Goal: Information Seeking & Learning: Learn about a topic

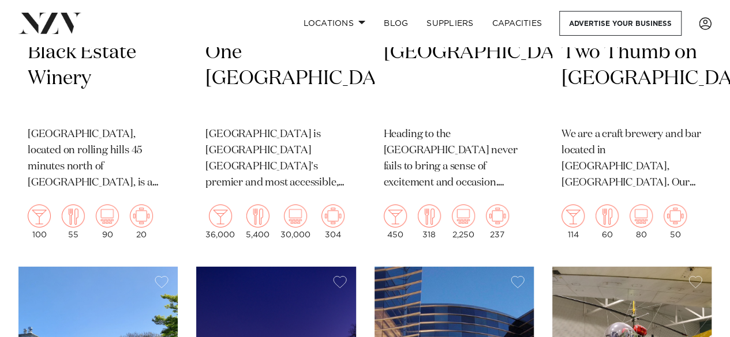
scroll to position [1679, 0]
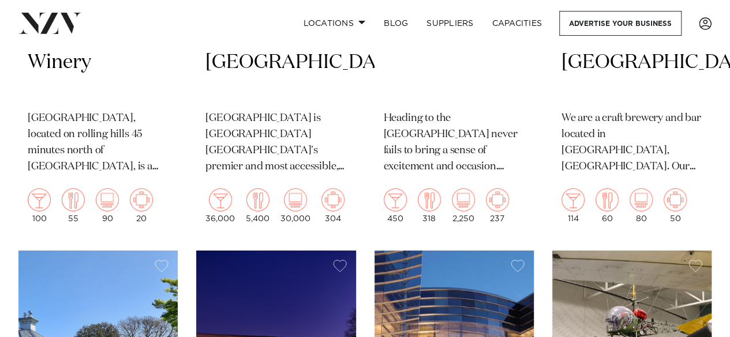
drag, startPoint x: 432, startPoint y: 104, endPoint x: 505, endPoint y: 118, distance: 74.5
click at [432, 111] on p "Heading to the Christchurch Town Hall never fails to bring a sense of excitemen…" at bounding box center [454, 143] width 141 height 65
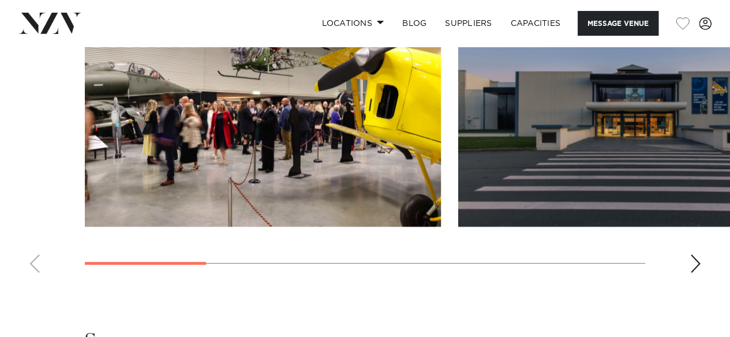
scroll to position [1278, 0]
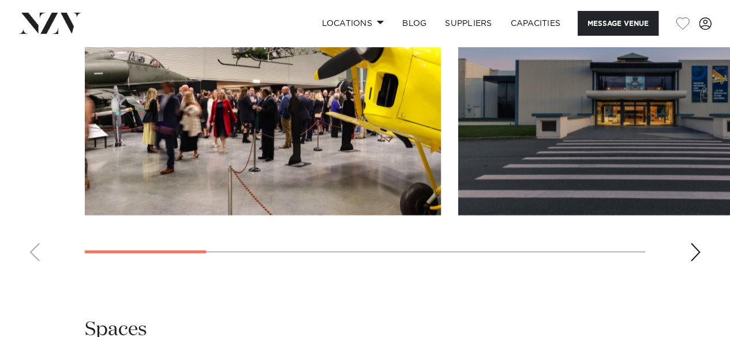
click at [696, 243] on div "Next slide" at bounding box center [695, 252] width 12 height 18
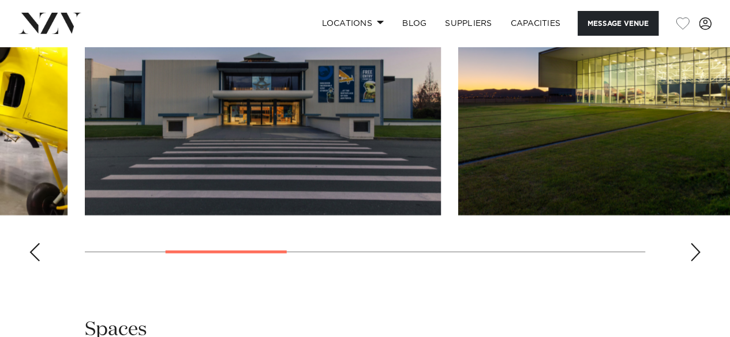
click at [696, 243] on div "Next slide" at bounding box center [695, 252] width 12 height 18
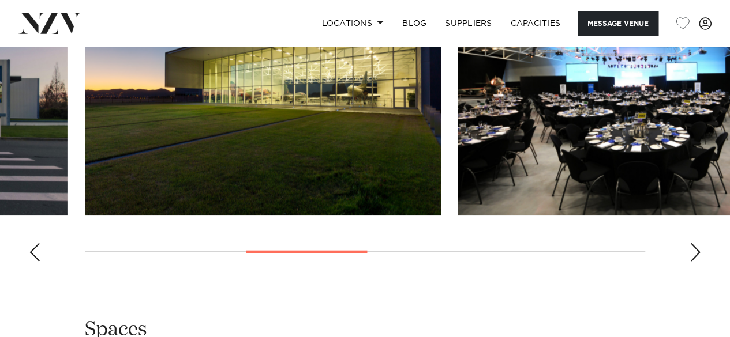
click at [696, 243] on div "Next slide" at bounding box center [695, 252] width 12 height 18
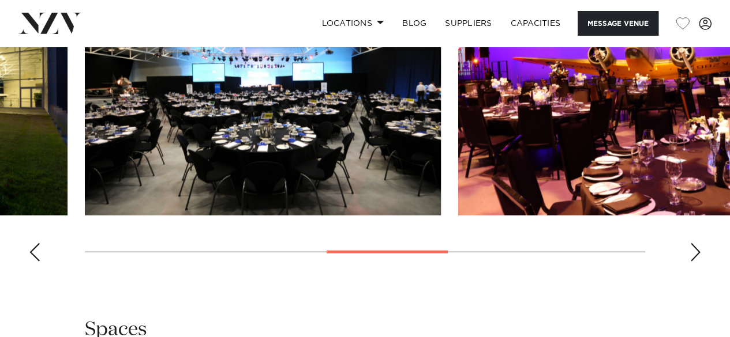
click at [696, 243] on div "Next slide" at bounding box center [695, 252] width 12 height 18
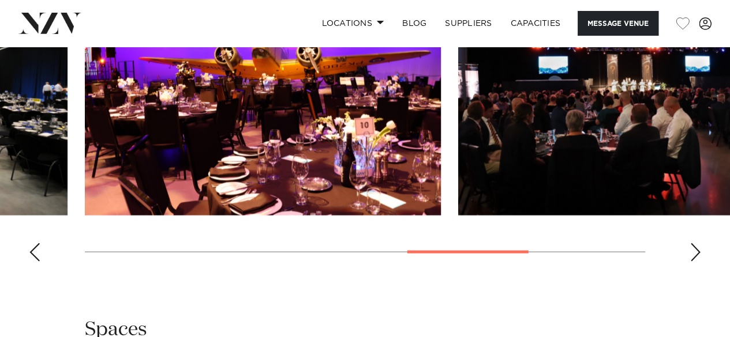
click at [696, 243] on div "Next slide" at bounding box center [695, 252] width 12 height 18
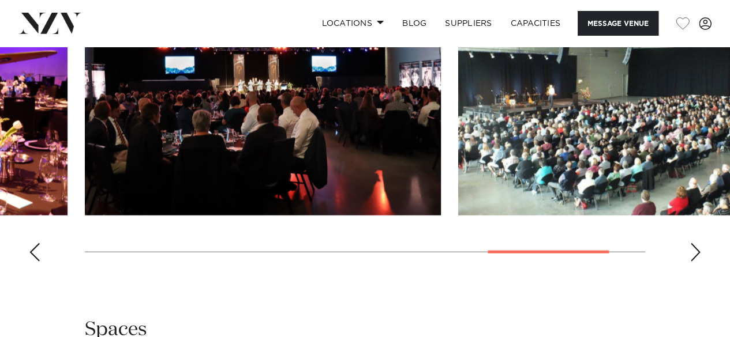
click at [696, 243] on div "Next slide" at bounding box center [695, 252] width 12 height 18
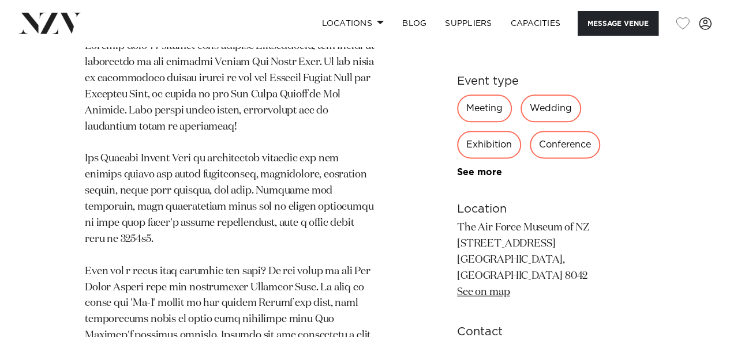
scroll to position [675, 0]
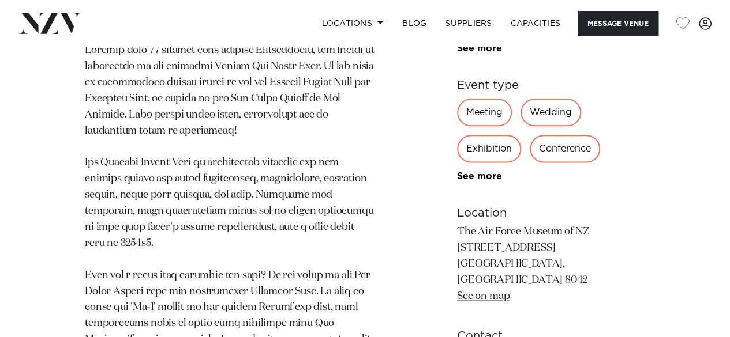
click at [568, 148] on div "Conference" at bounding box center [565, 149] width 70 height 28
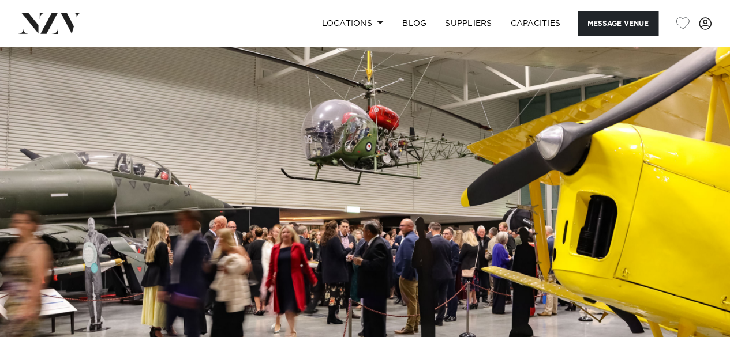
scroll to position [0, 0]
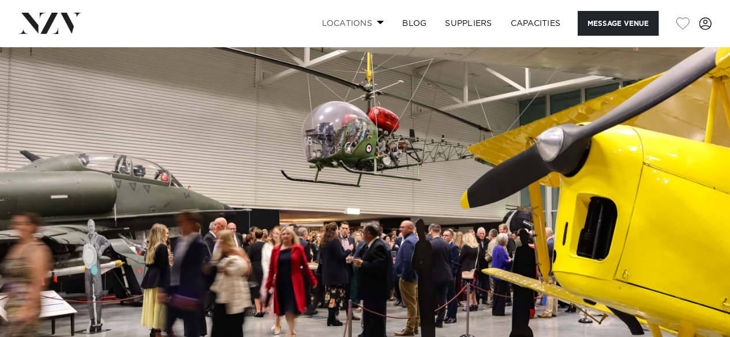
click at [359, 17] on link "Locations" at bounding box center [352, 23] width 81 height 25
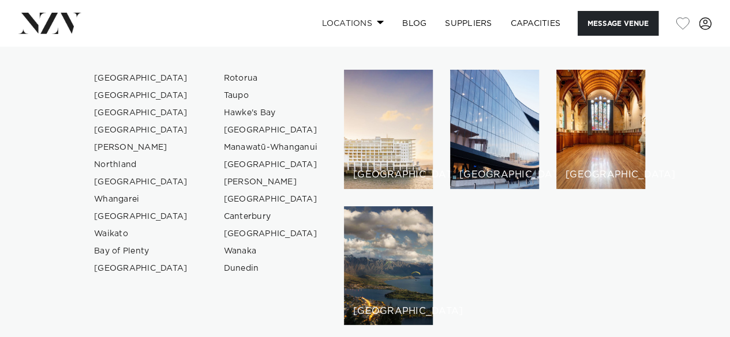
click at [359, 17] on link "Locations" at bounding box center [352, 23] width 81 height 25
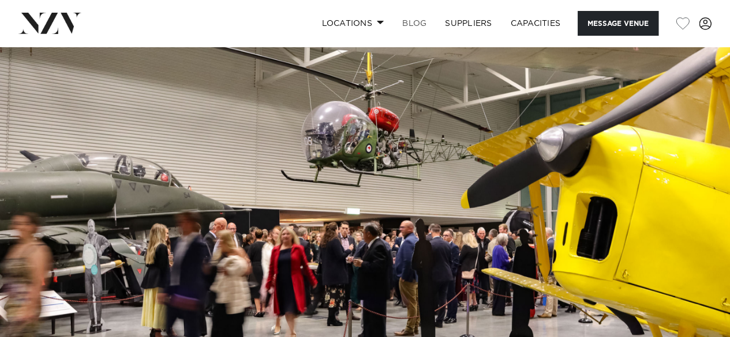
click at [412, 21] on link "BLOG" at bounding box center [414, 23] width 43 height 25
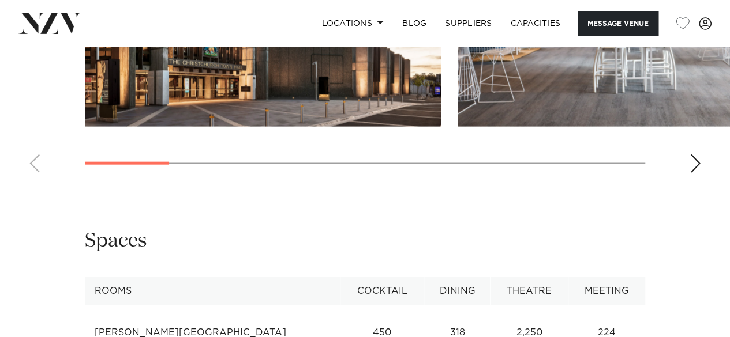
scroll to position [1427, 0]
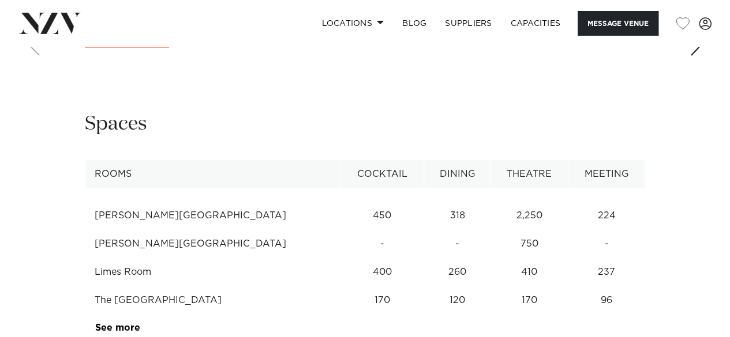
click at [157, 230] on td "James Hay Theatre" at bounding box center [212, 244] width 255 height 28
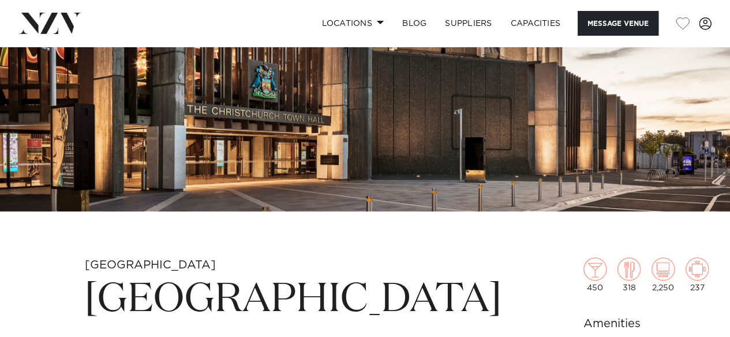
scroll to position [166, 0]
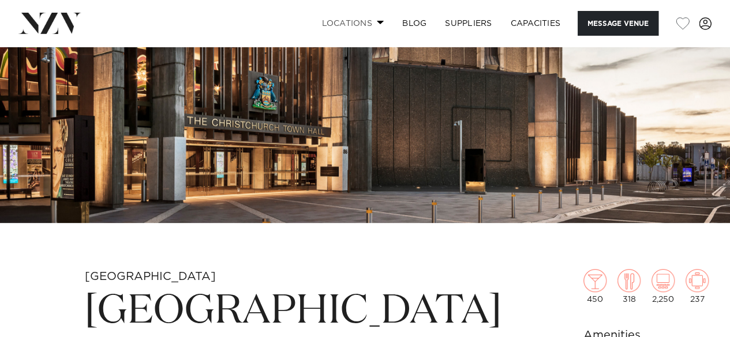
click at [377, 19] on link "Locations" at bounding box center [352, 23] width 81 height 25
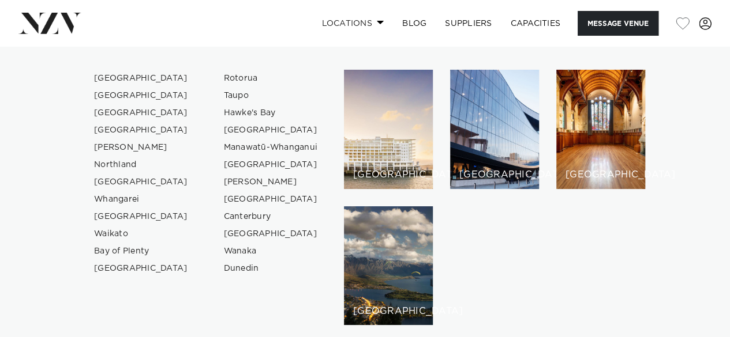
click at [377, 19] on link "Locations" at bounding box center [352, 23] width 81 height 25
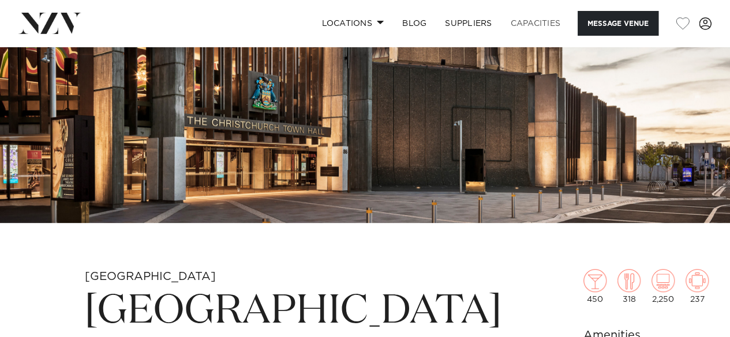
click at [530, 26] on link "Capacities" at bounding box center [535, 23] width 69 height 25
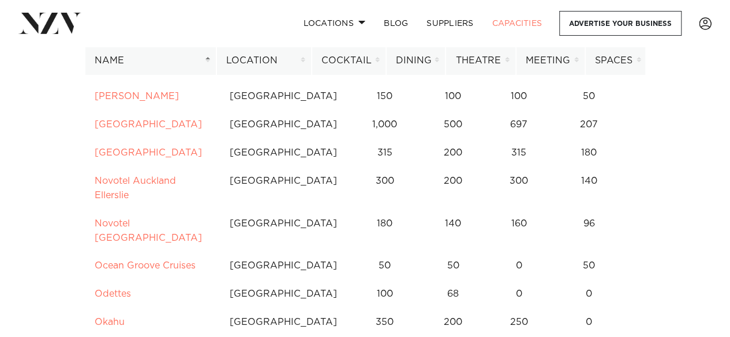
scroll to position [4746, 0]
click at [291, 63] on th "Location" at bounding box center [263, 61] width 95 height 28
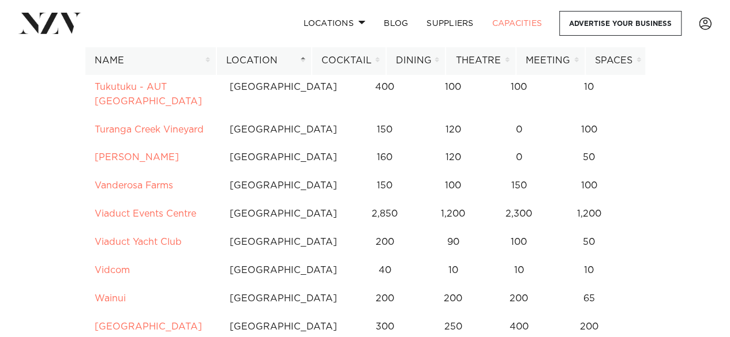
scroll to position [3460, 0]
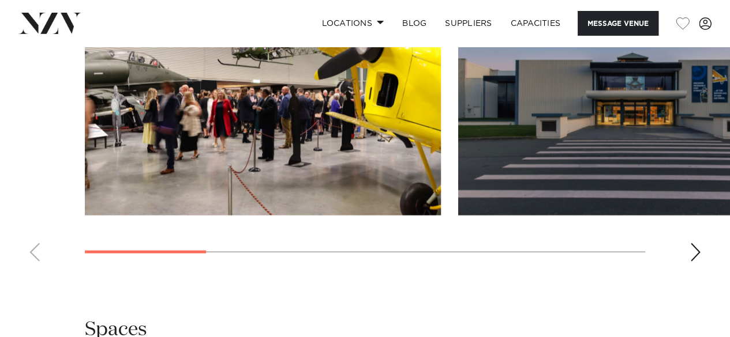
scroll to position [1496, 0]
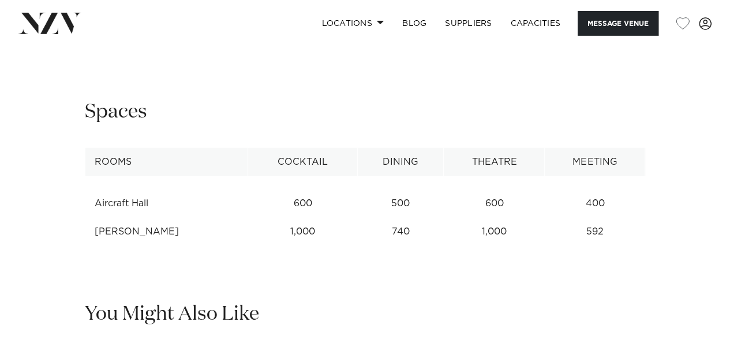
drag, startPoint x: 193, startPoint y: 217, endPoint x: 84, endPoint y: 213, distance: 109.1
click at [84, 213] on div "**********" at bounding box center [364, 172] width 711 height 147
drag, startPoint x: 94, startPoint y: 217, endPoint x: 202, endPoint y: 224, distance: 108.7
click at [202, 224] on td "[PERSON_NAME]" at bounding box center [166, 232] width 163 height 28
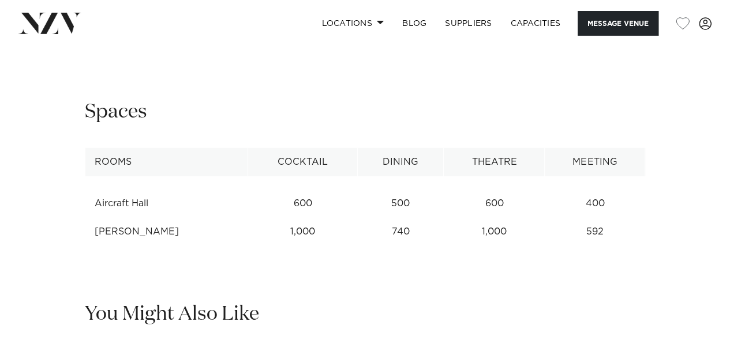
copy td "[PERSON_NAME]"
